Goal: Check status: Check status

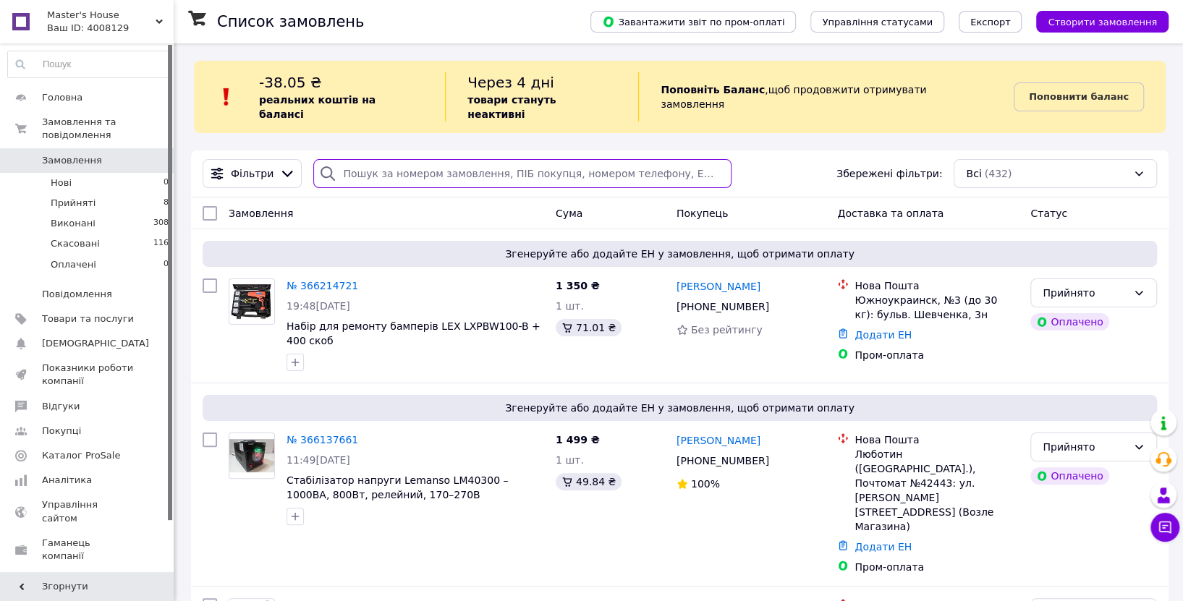
click at [412, 159] on input "search" at bounding box center [521, 173] width 417 height 29
paste input "380682198356"
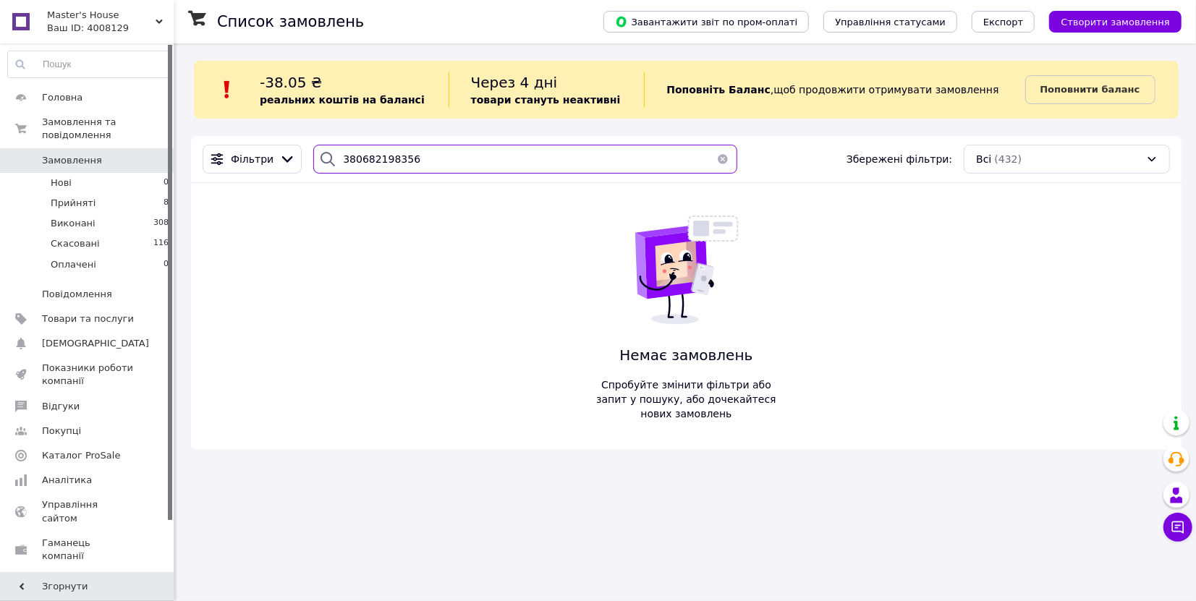
click at [373, 155] on input "380682198356" at bounding box center [524, 159] width 423 height 29
click at [373, 149] on input "380682198356" at bounding box center [524, 159] width 423 height 29
click at [389, 164] on input "380682198356" at bounding box center [524, 159] width 423 height 29
paste input "Жибінкас"
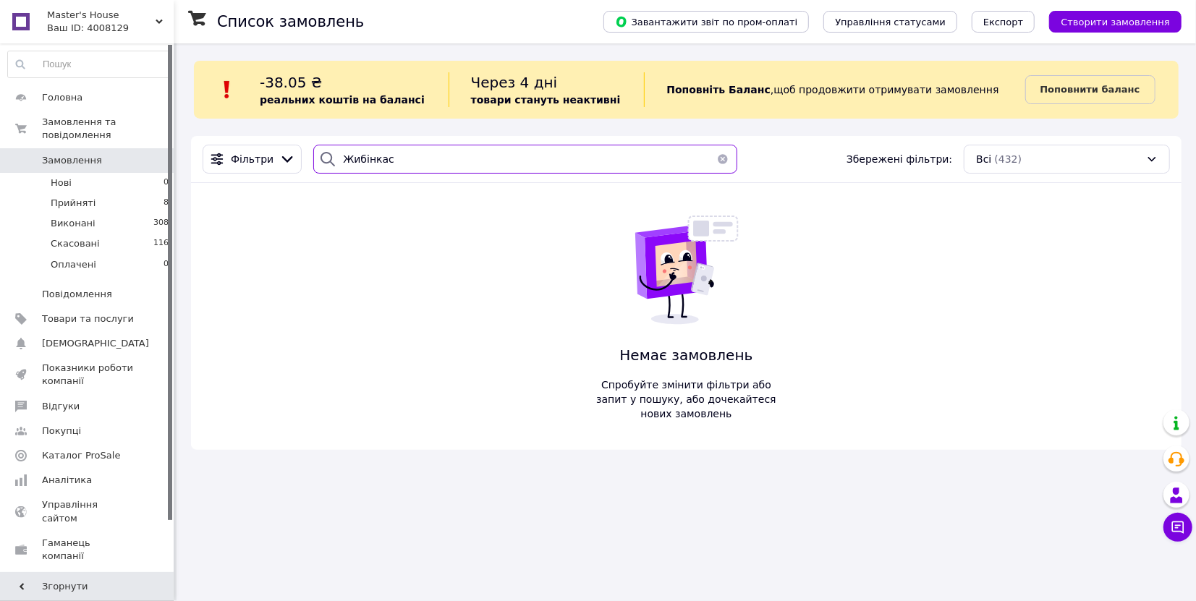
type input "Жибінкас"
